Goal: Task Accomplishment & Management: Use online tool/utility

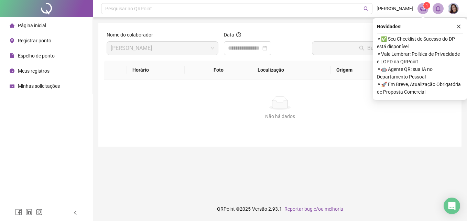
click at [461, 26] on icon "close" at bounding box center [459, 26] width 5 height 5
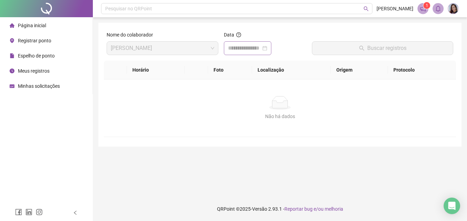
click at [267, 49] on div at bounding box center [247, 48] width 39 height 8
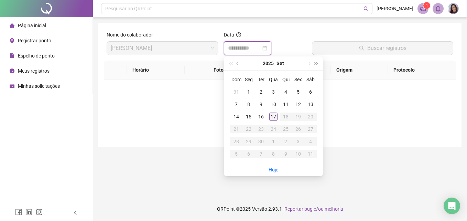
type input "**********"
click at [275, 116] on div "17" at bounding box center [274, 117] width 8 height 8
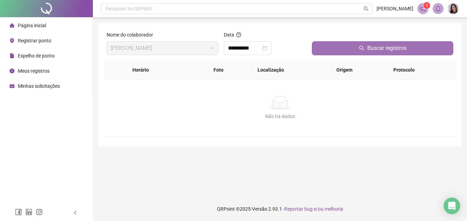
click at [337, 45] on button "Buscar registros" at bounding box center [382, 48] width 141 height 14
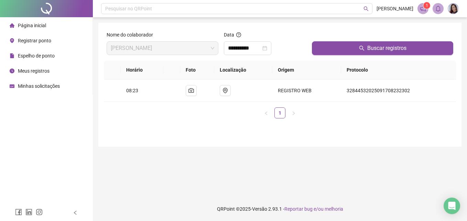
click at [23, 41] on span "Registrar ponto" at bounding box center [34, 41] width 33 height 6
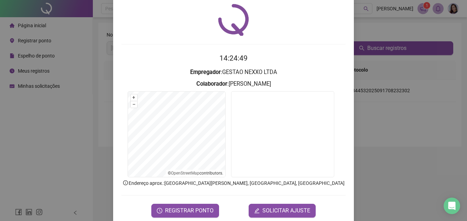
scroll to position [33, 0]
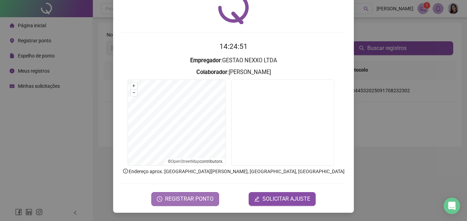
click at [188, 197] on span "REGISTRAR PONTO" at bounding box center [189, 199] width 49 height 8
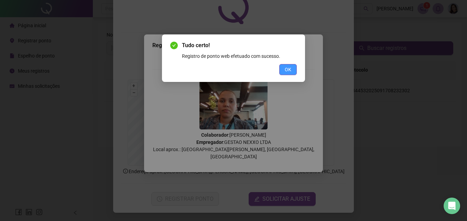
click at [290, 71] on span "OK" at bounding box center [288, 70] width 7 height 8
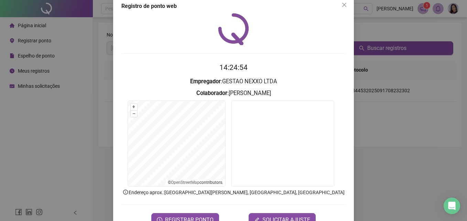
scroll to position [0, 0]
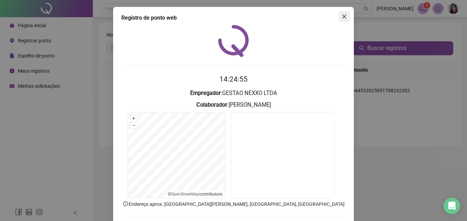
click at [345, 15] on span "Close" at bounding box center [344, 17] width 11 height 6
